Goal: Task Accomplishment & Management: Manage account settings

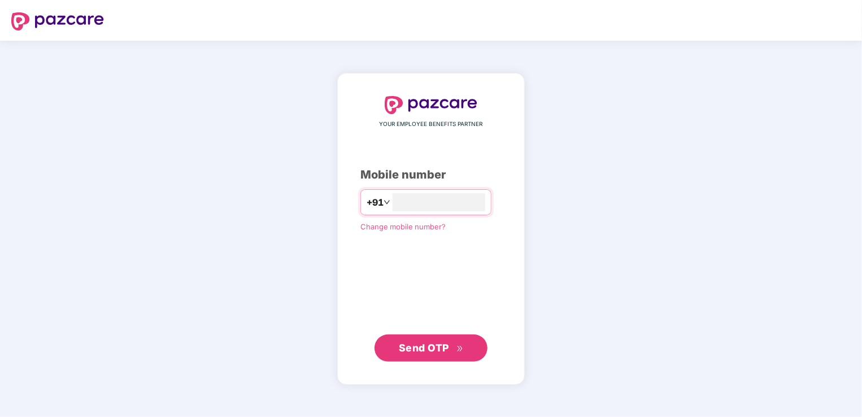
click at [423, 349] on span "Send OTP" at bounding box center [424, 348] width 50 height 12
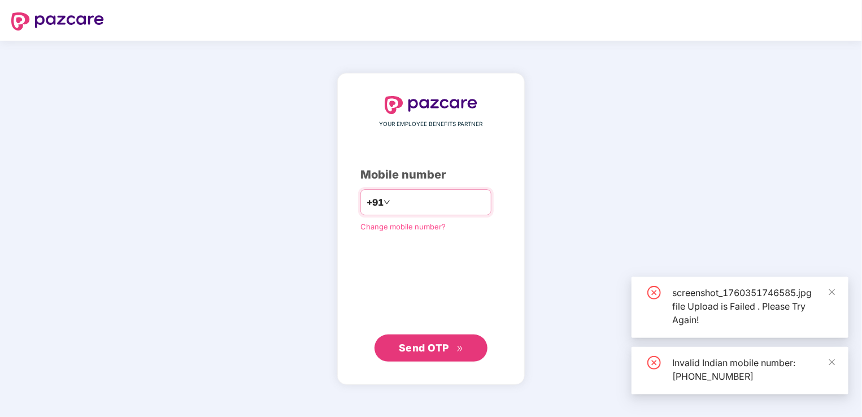
click at [393, 199] on input "**********" at bounding box center [439, 202] width 93 height 18
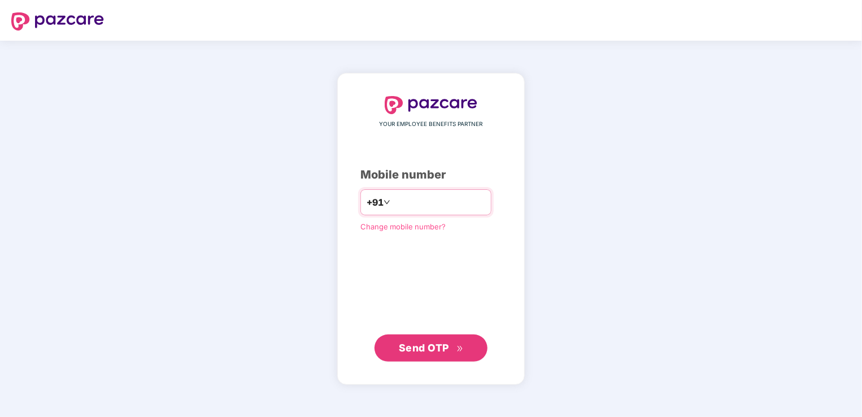
type input "**********"
click at [427, 338] on button "Send OTP" at bounding box center [431, 347] width 113 height 27
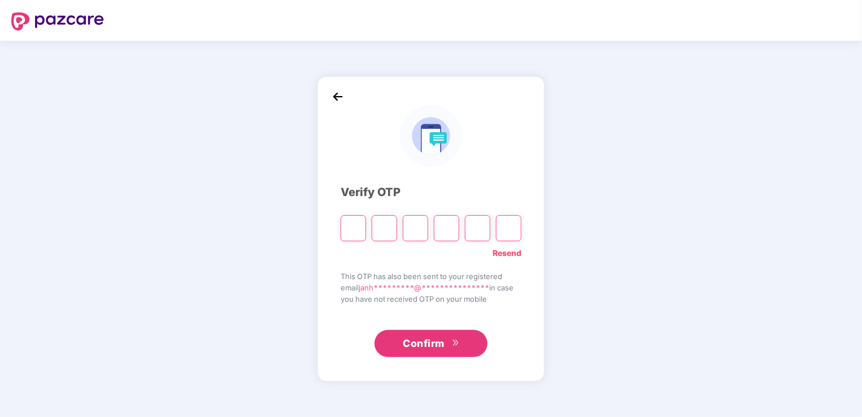
type input "*"
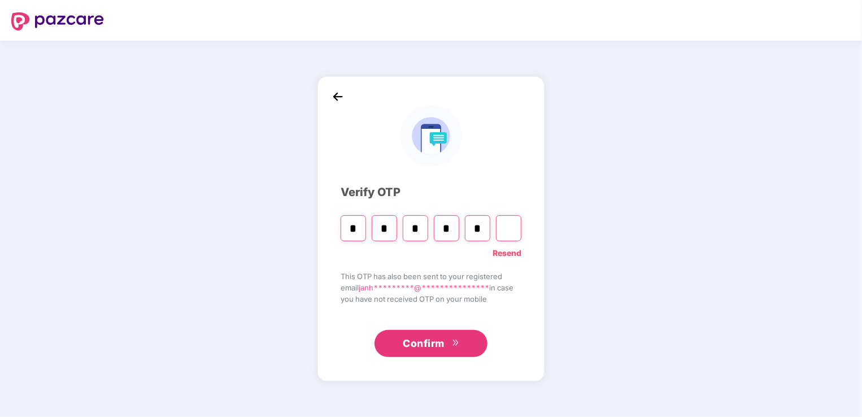
type input "*"
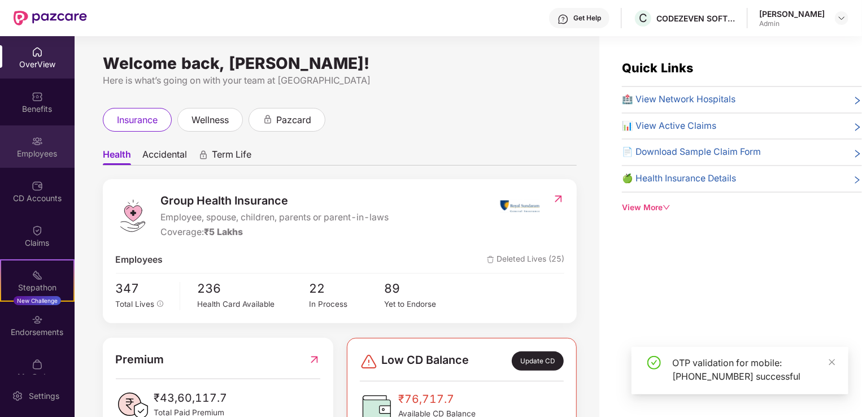
click at [47, 148] on div "Employees" at bounding box center [37, 153] width 75 height 11
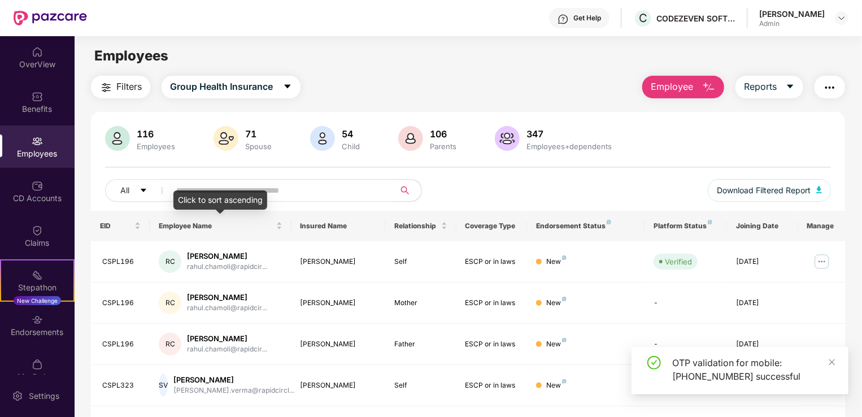
click at [248, 196] on div "Click to sort ascending" at bounding box center [220, 199] width 94 height 19
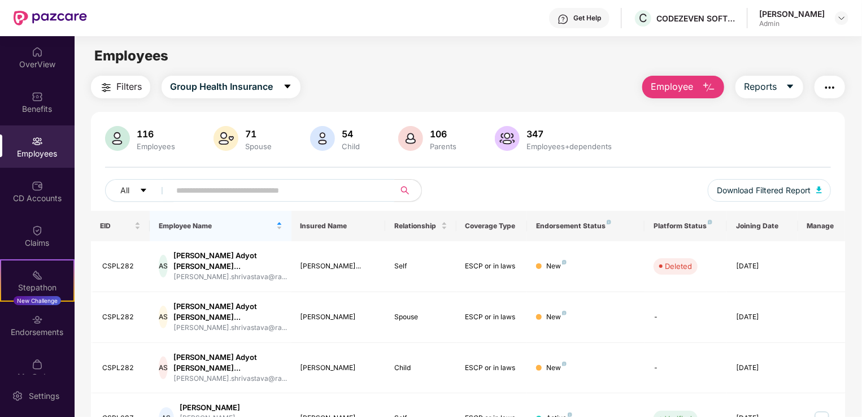
click at [289, 189] on input "text" at bounding box center [277, 190] width 203 height 17
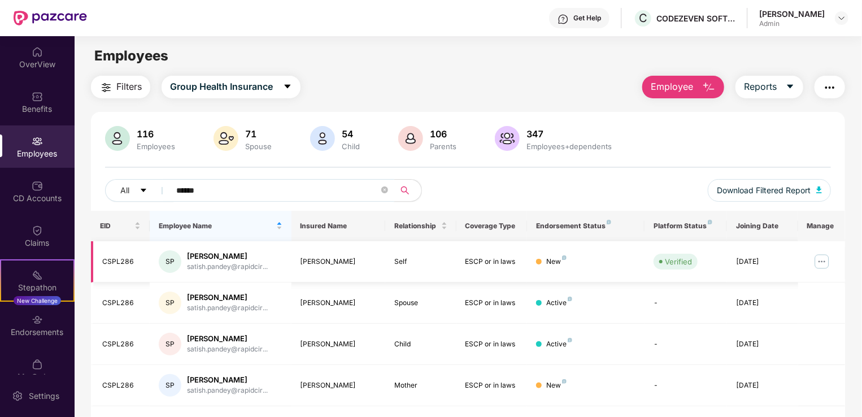
type input "******"
click at [820, 263] on img at bounding box center [822, 262] width 18 height 18
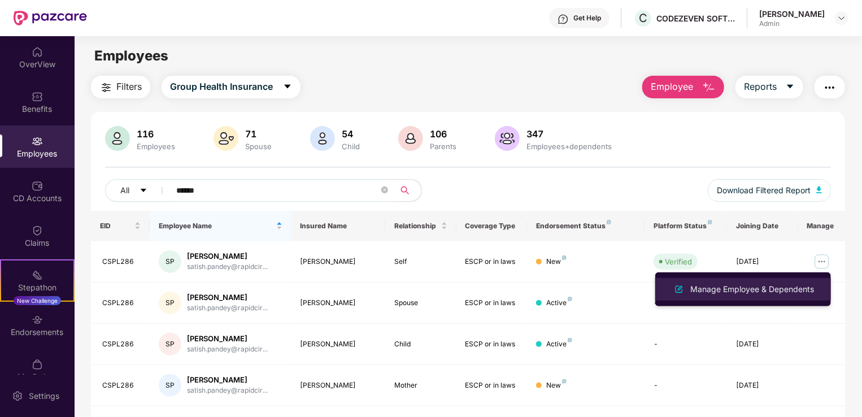
click at [804, 283] on div "Manage Employee & Dependents" at bounding box center [752, 289] width 128 height 12
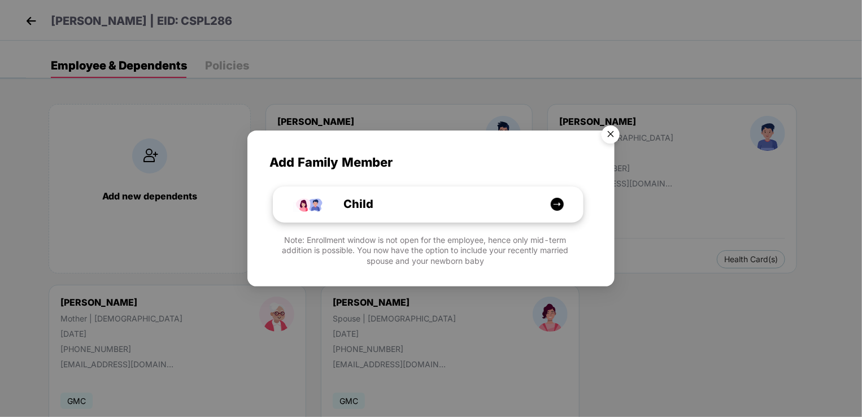
click at [409, 201] on div "Child" at bounding box center [434, 205] width 232 height 18
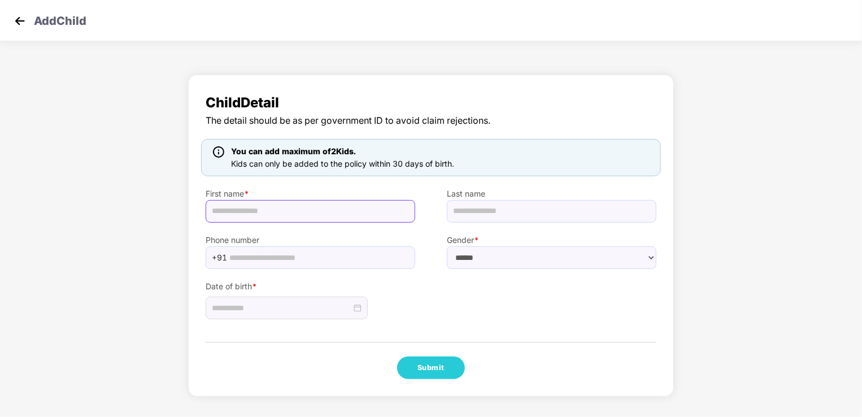
click at [387, 209] on input "text" at bounding box center [311, 211] width 210 height 23
click at [19, 24] on img at bounding box center [19, 20] width 17 height 17
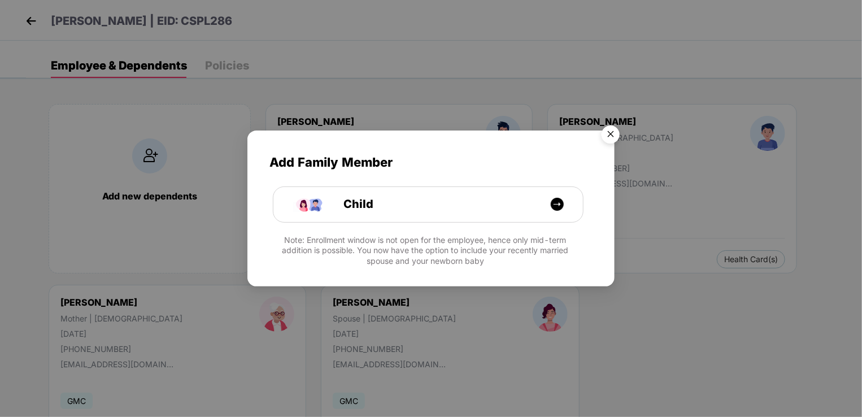
click at [617, 135] on img "Close" at bounding box center [611, 136] width 32 height 32
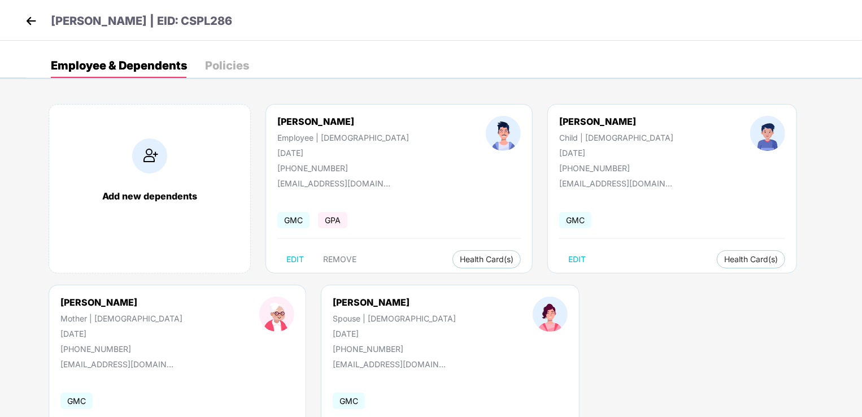
scroll to position [66, 0]
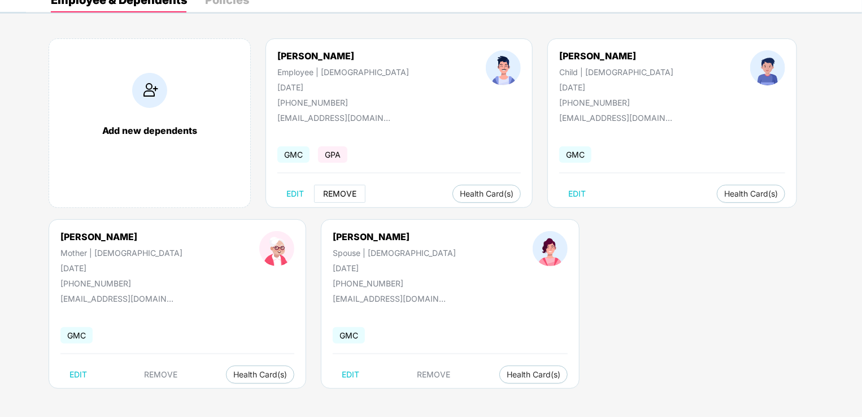
click at [346, 201] on button "REMOVE" at bounding box center [339, 194] width 51 height 18
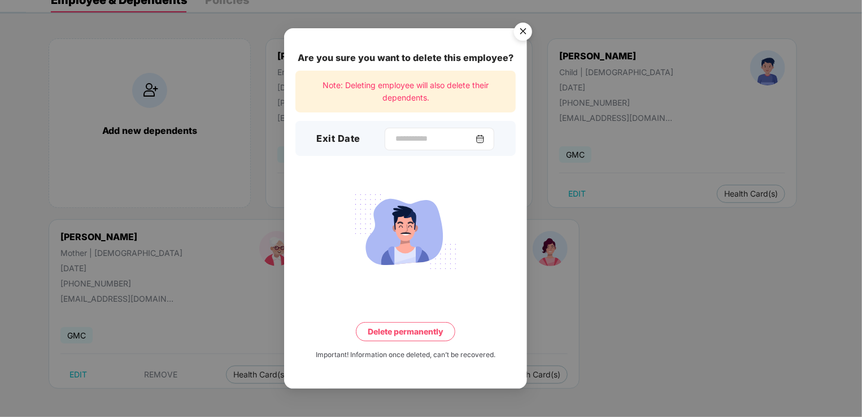
click at [486, 148] on div at bounding box center [440, 139] width 110 height 23
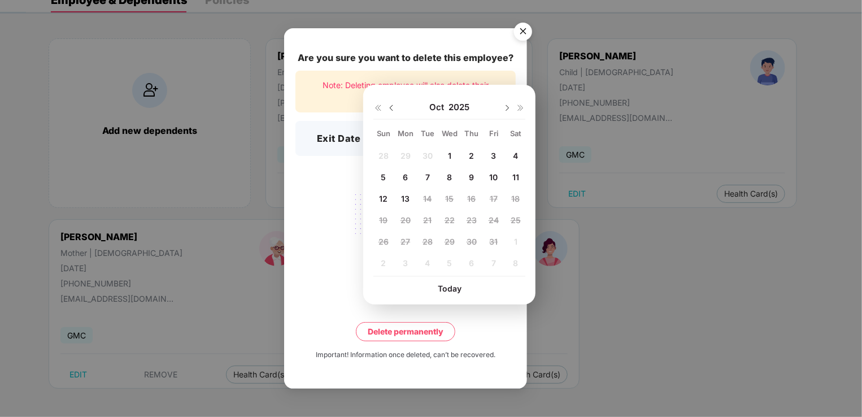
click at [384, 200] on span "12" at bounding box center [383, 199] width 8 height 10
type input "**********"
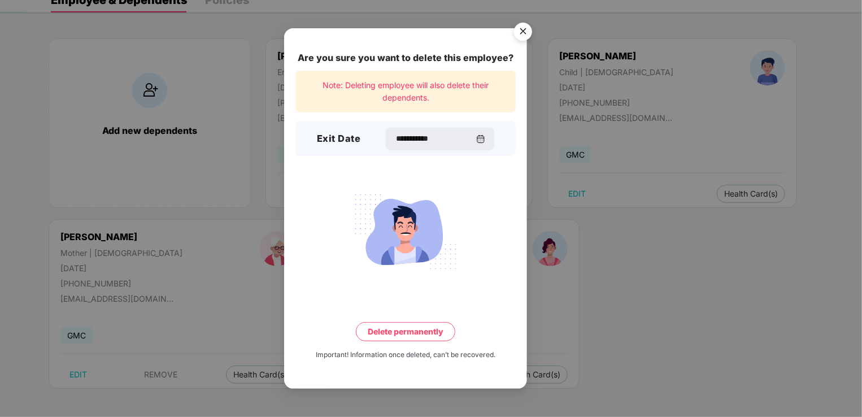
click at [399, 335] on button "Delete permanently" at bounding box center [405, 331] width 99 height 19
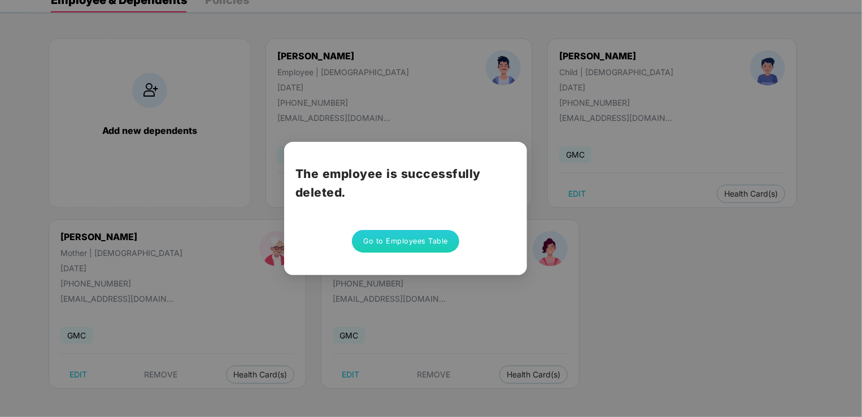
click at [418, 246] on button "Go to Employees Table" at bounding box center [405, 241] width 107 height 23
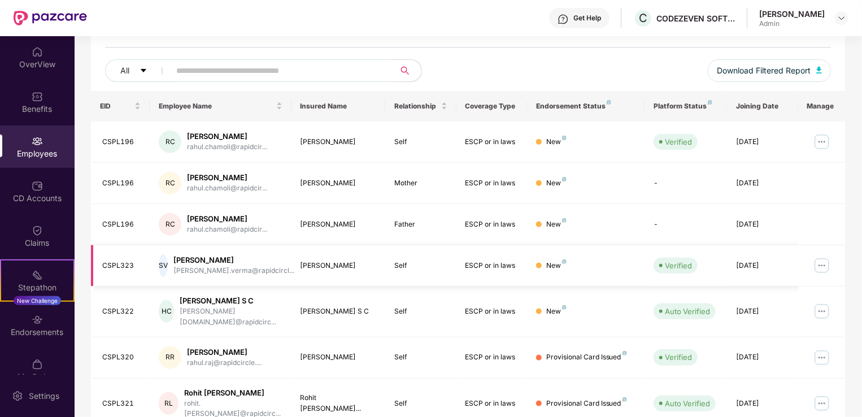
scroll to position [0, 0]
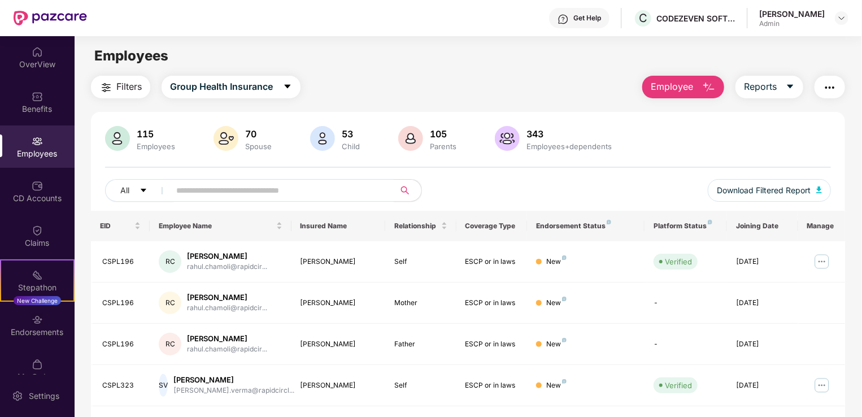
click at [792, 33] on div "Get Help C CODEZEVEN SOFTWARE PRIVATE LIMITED Janhavi Desai Admin" at bounding box center [468, 18] width 762 height 36
click at [830, 24] on div "Janhavi Desai Admin" at bounding box center [804, 18] width 89 height 20
click at [846, 19] on img at bounding box center [841, 18] width 9 height 9
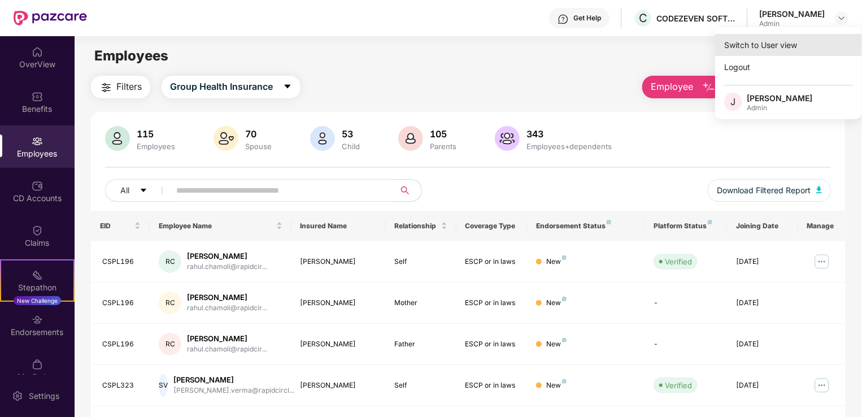
click at [767, 46] on div "Switch to User view" at bounding box center [788, 45] width 147 height 22
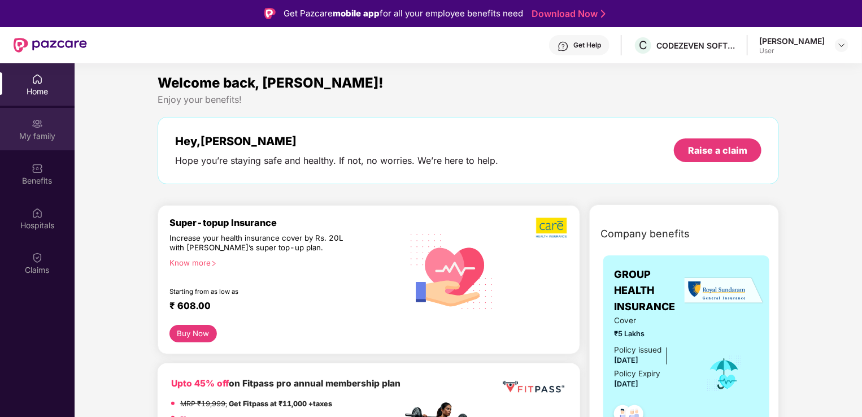
click at [41, 122] on img at bounding box center [37, 123] width 11 height 11
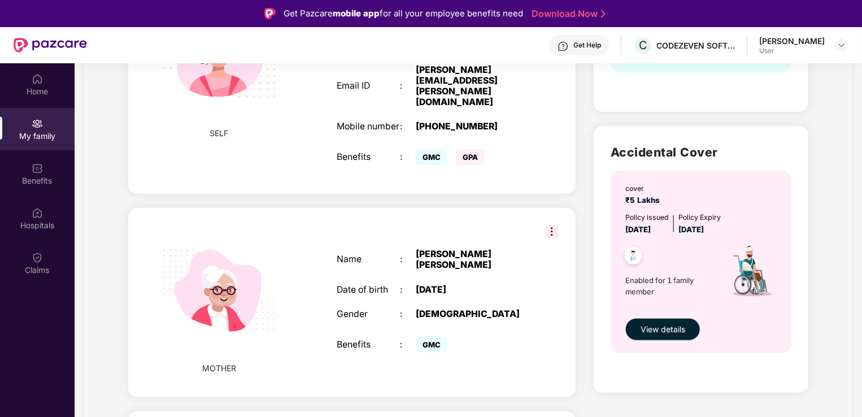
scroll to position [297, 0]
click at [41, 165] on img at bounding box center [37, 168] width 11 height 11
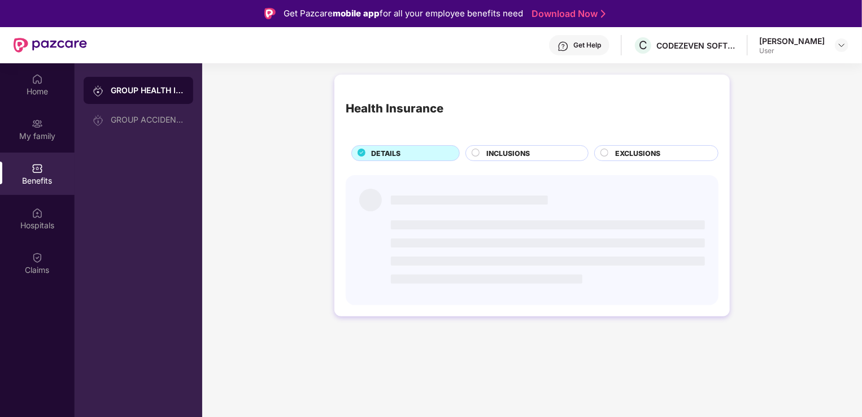
scroll to position [0, 0]
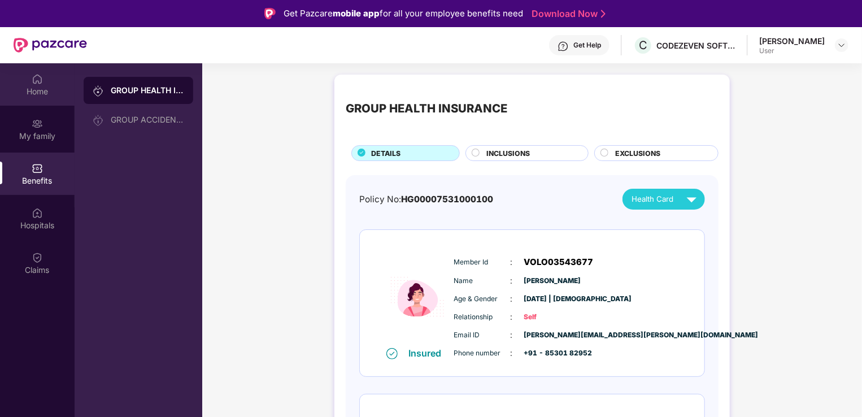
click at [52, 79] on div "Home" at bounding box center [37, 84] width 75 height 42
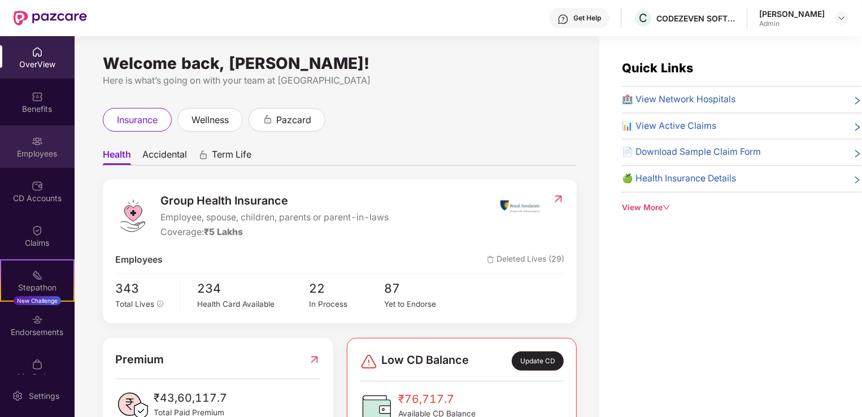
click at [0, 151] on html "Get Help C CODEZEVEN SOFTWARE PRIVATE LIMITED Janhavi Desai Admin OverView Bene…" at bounding box center [431, 208] width 862 height 417
click at [36, 157] on div "Employees" at bounding box center [37, 153] width 75 height 11
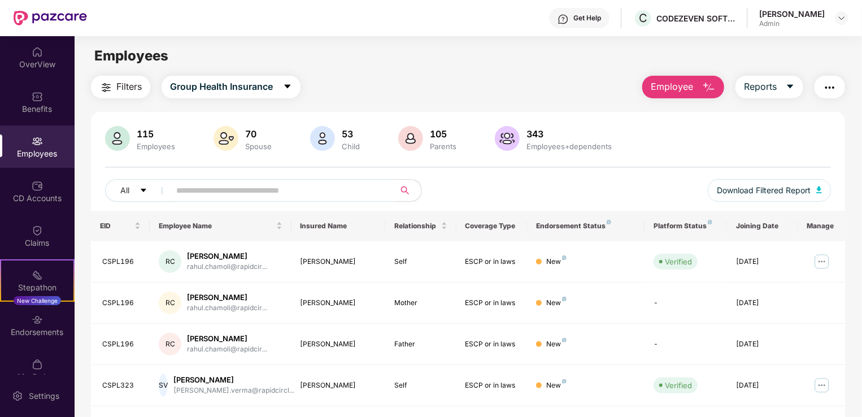
click at [221, 184] on input "text" at bounding box center [277, 190] width 203 height 17
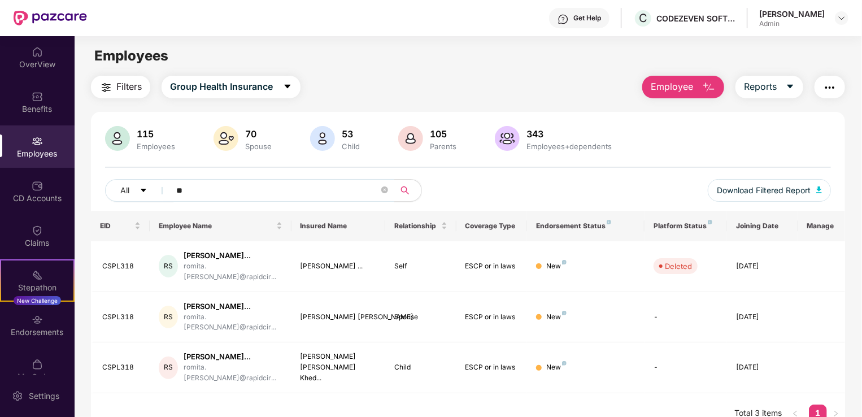
type input "*"
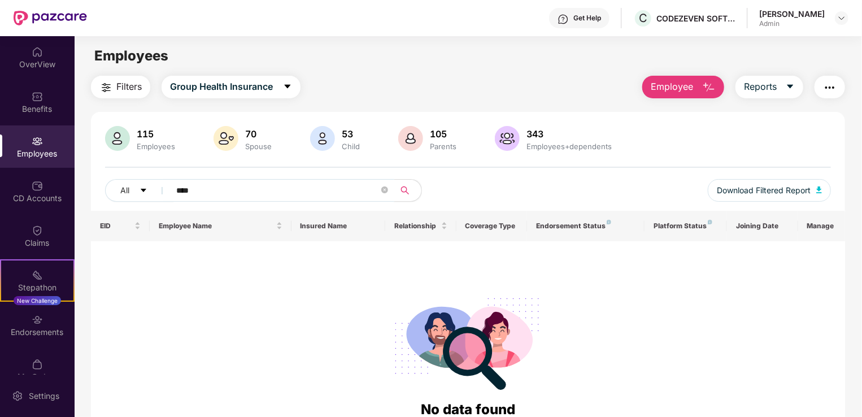
type input "****"
